Goal: Use online tool/utility: Utilize a website feature to perform a specific function

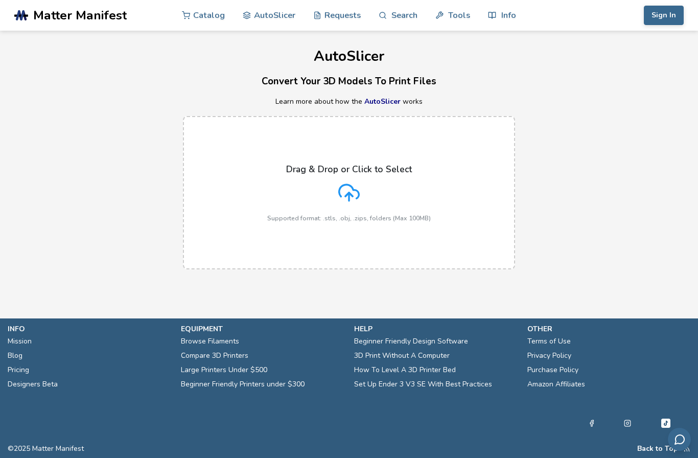
click at [97, 20] on span "Matter Manifest" at bounding box center [80, 15] width 94 height 14
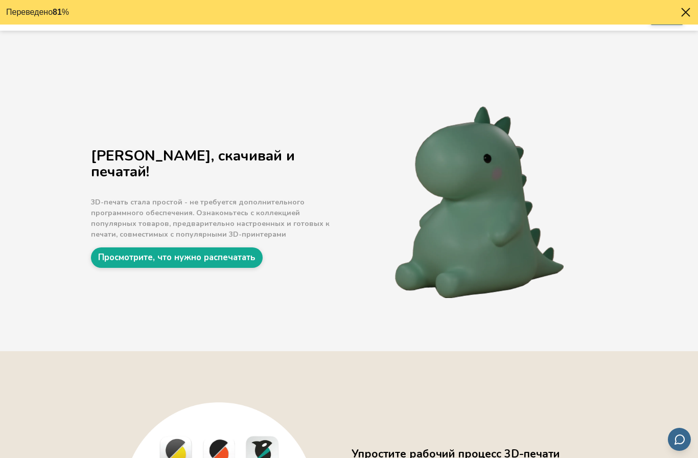
select select "**"
click at [239, 247] on link "Просмотрите, что нужно распечатать" at bounding box center [177, 257] width 172 height 20
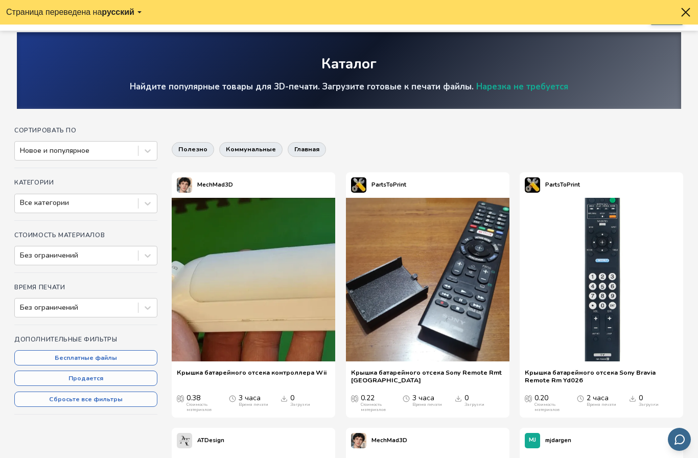
scroll to position [26, 0]
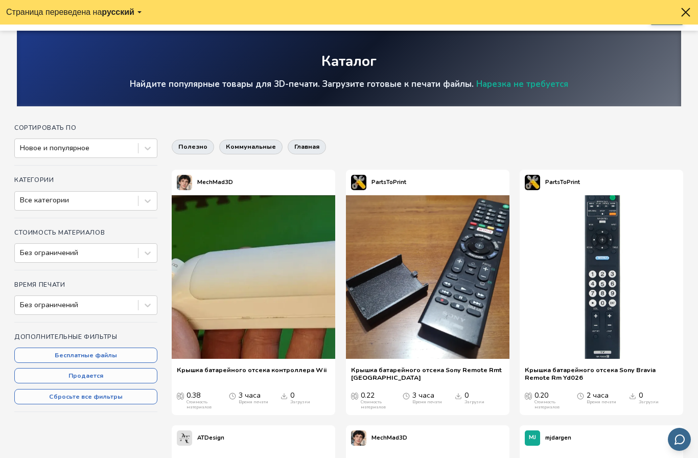
click at [440, 366] on span "Крышка батарейного отсека Sony Remote Rmt [GEOGRAPHIC_DATA]" at bounding box center [427, 373] width 153 height 15
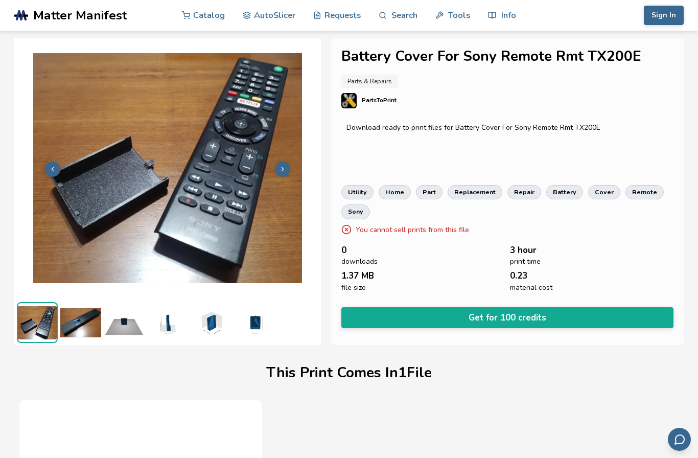
click at [260, 17] on link "AutoSlicer" at bounding box center [269, 15] width 53 height 31
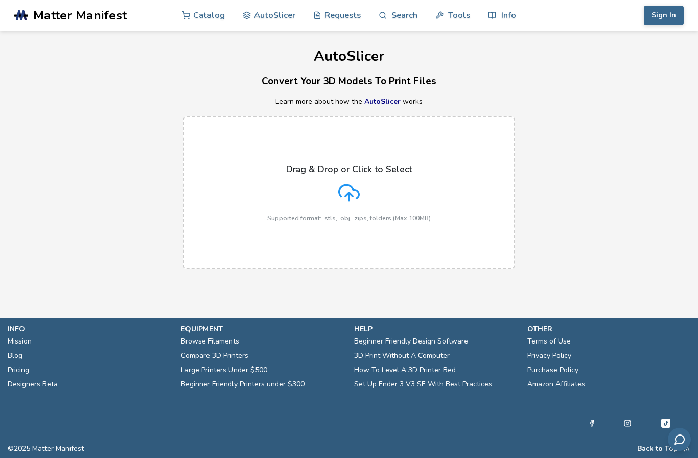
click at [390, 182] on div "Drag & Drop or Click to Select Supported format: .stls, .obj, .zips, folders (M…" at bounding box center [349, 193] width 164 height 58
click at [0, 0] on input "Drag & Drop or Click to Select Supported format: .stls, .obj, .zips, folders (M…" at bounding box center [0, 0] width 0 height 0
click at [363, 180] on div "Drag & Drop or Click to Select Supported format: .stls, .obj, .zips, folders (M…" at bounding box center [349, 193] width 164 height 58
click at [0, 0] on input "Drag & Drop or Click to Select Supported format: .stls, .obj, .zips, folders (M…" at bounding box center [0, 0] width 0 height 0
click at [425, 170] on div "Drag & Drop or Click to Select Supported format: .stls, .obj, .zips, folders (M…" at bounding box center [349, 193] width 164 height 58
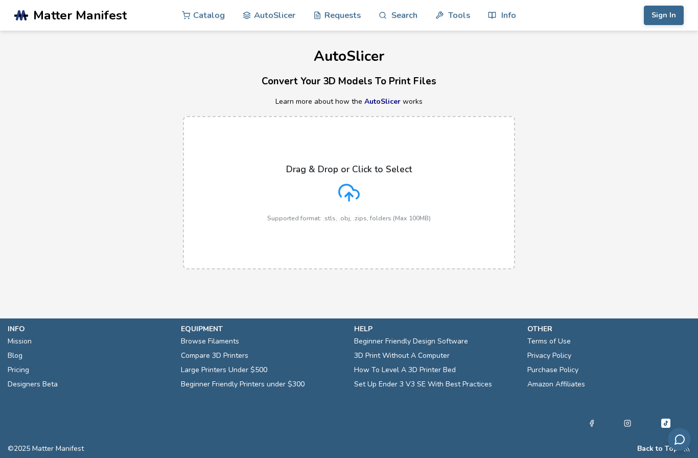
click at [0, 0] on input "Drag & Drop or Click to Select Supported format: .stls, .obj, .zips, folders (M…" at bounding box center [0, 0] width 0 height 0
